Goal: Task Accomplishment & Management: Manage account settings

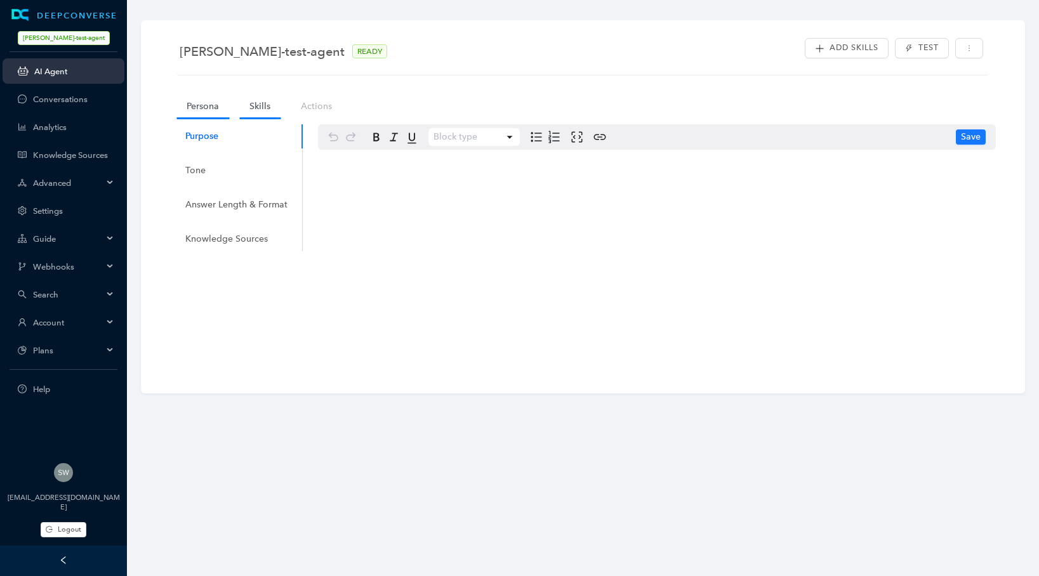
click at [249, 109] on link "Skills" at bounding box center [259, 106] width 41 height 23
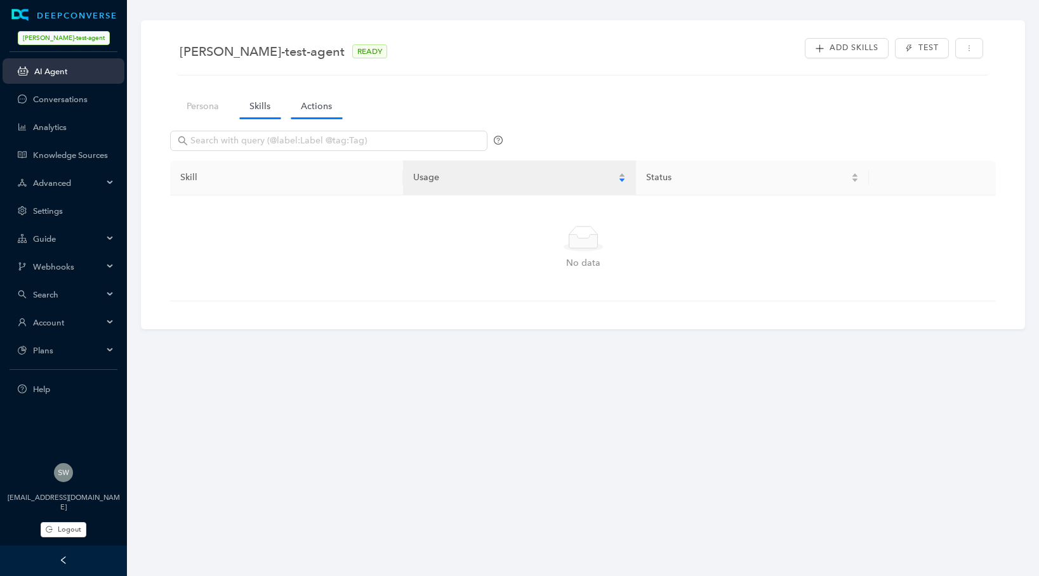
click at [308, 113] on link "Actions" at bounding box center [316, 106] width 51 height 23
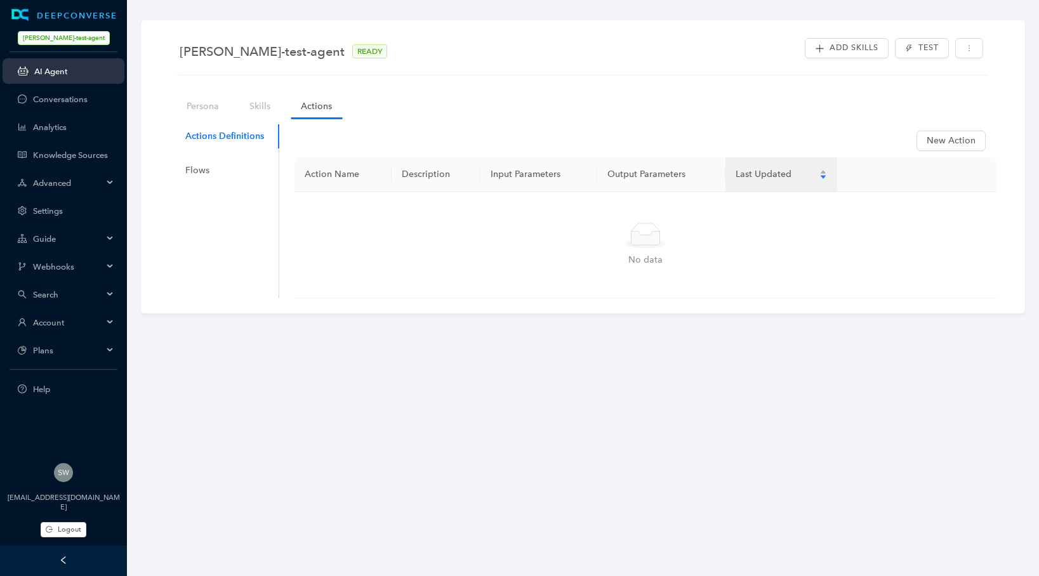
click at [66, 562] on icon "left" at bounding box center [63, 560] width 9 height 9
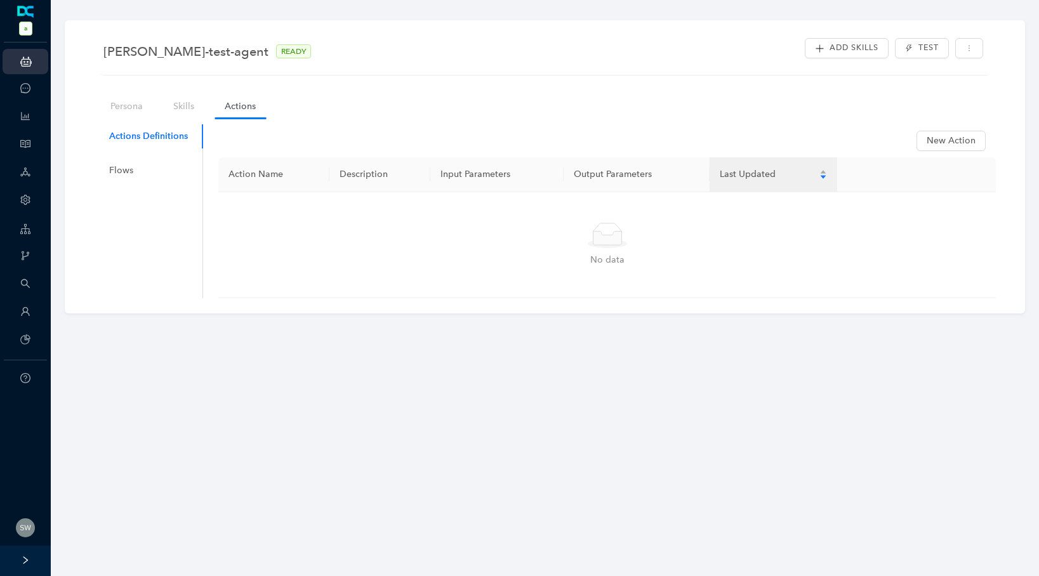
click at [26, 564] on icon "right" at bounding box center [25, 560] width 9 height 9
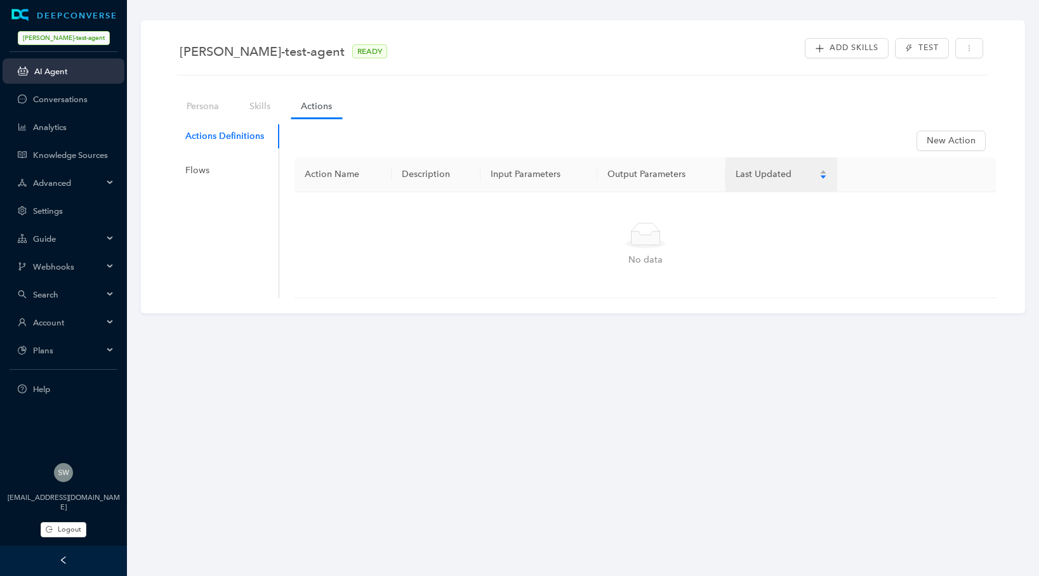
click at [60, 495] on div "[EMAIL_ADDRESS][DOMAIN_NAME]" at bounding box center [63, 502] width 127 height 19
click at [59, 527] on span "Logout" at bounding box center [69, 529] width 23 height 11
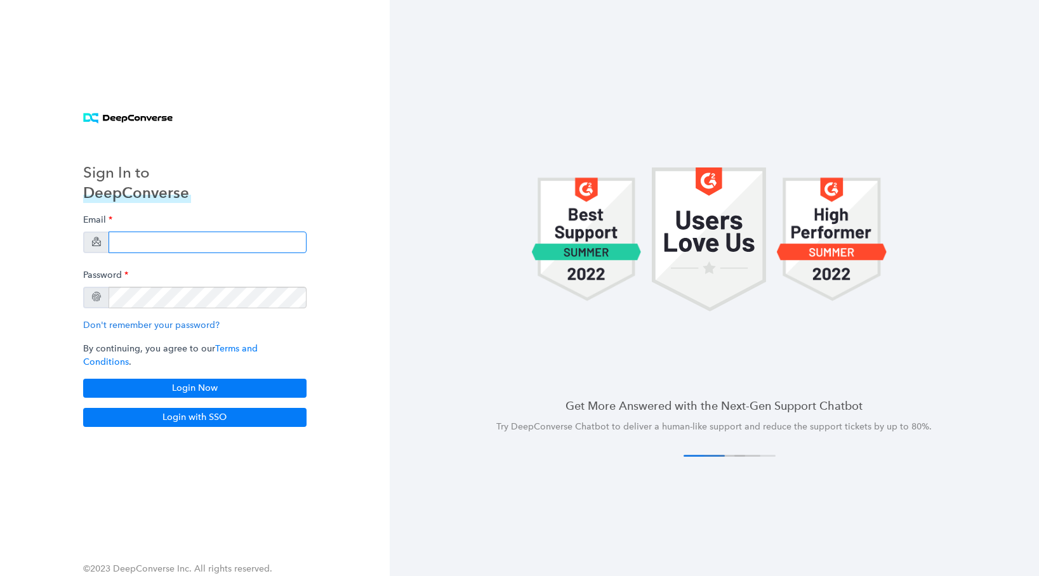
click at [150, 253] on input "email" at bounding box center [207, 243] width 198 height 22
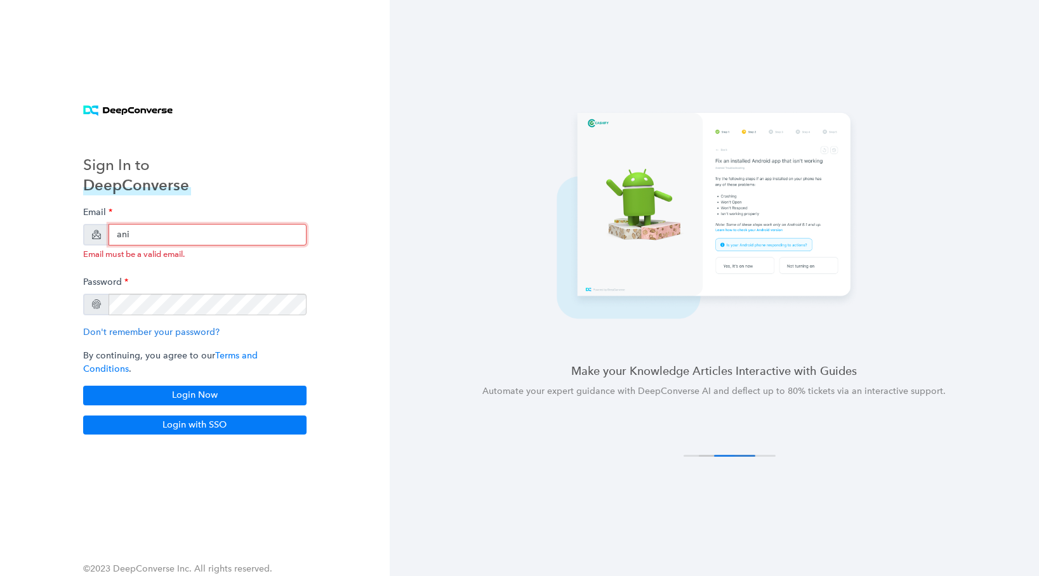
type input "[PERSON_NAME][EMAIL_ADDRESS][PERSON_NAME][DOMAIN_NAME]"
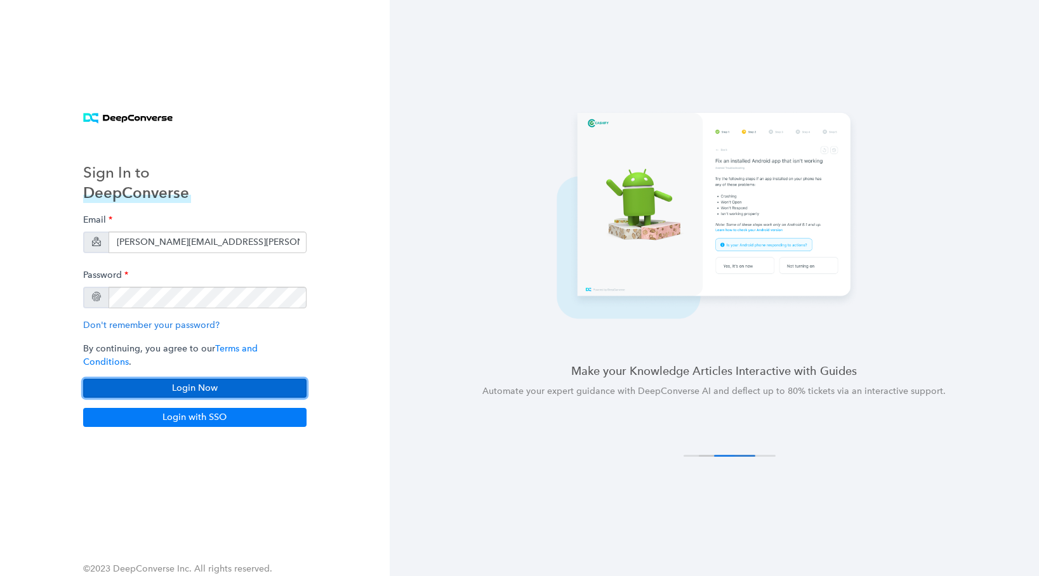
click at [211, 387] on button "Login Now" at bounding box center [194, 388] width 223 height 19
